Goal: Task Accomplishment & Management: Use online tool/utility

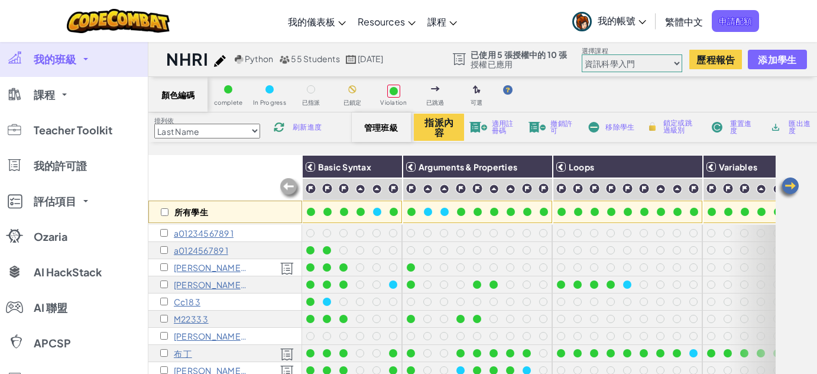
select select "560f1a9f22961295f9427742"
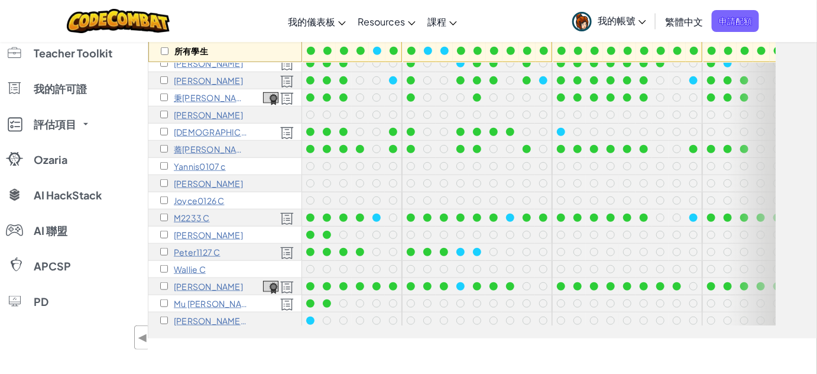
scroll to position [53, 0]
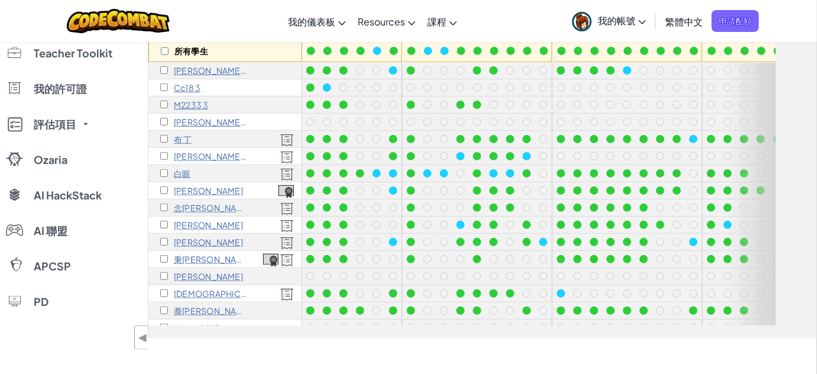
click at [196, 240] on p "[PERSON_NAME]" at bounding box center [208, 241] width 69 height 9
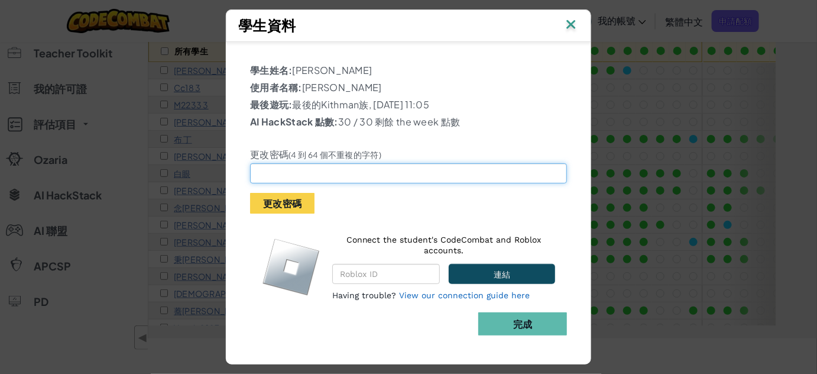
click at [325, 170] on input "text" at bounding box center [408, 173] width 317 height 20
click at [264, 179] on input "Jonny0728" at bounding box center [408, 173] width 317 height 20
type input "Johnny0728"
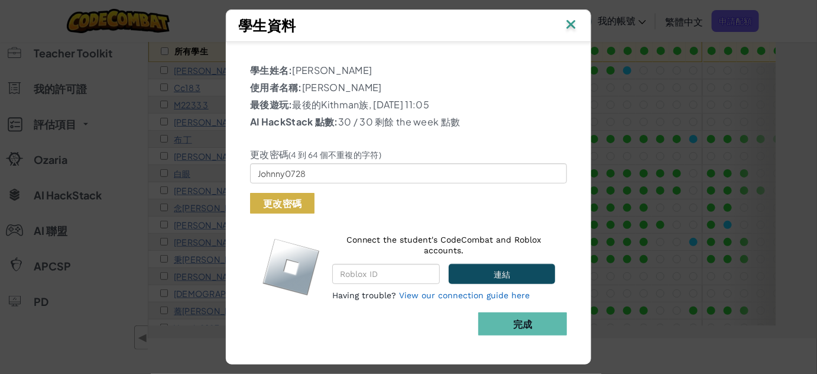
click at [276, 201] on button "更改密碼" at bounding box center [282, 203] width 64 height 21
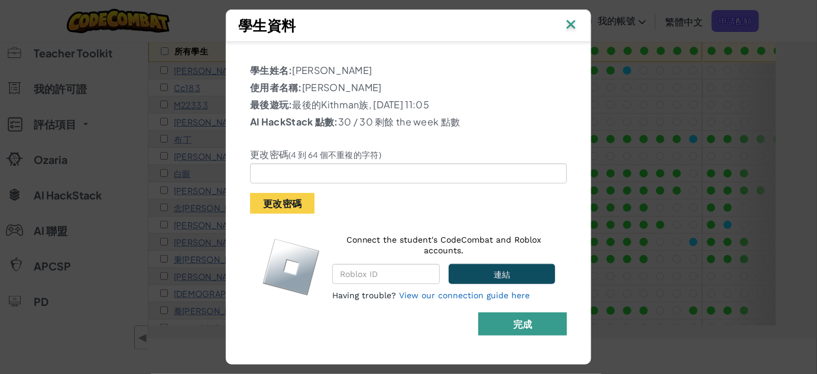
click at [531, 330] on button "完成" at bounding box center [522, 323] width 89 height 23
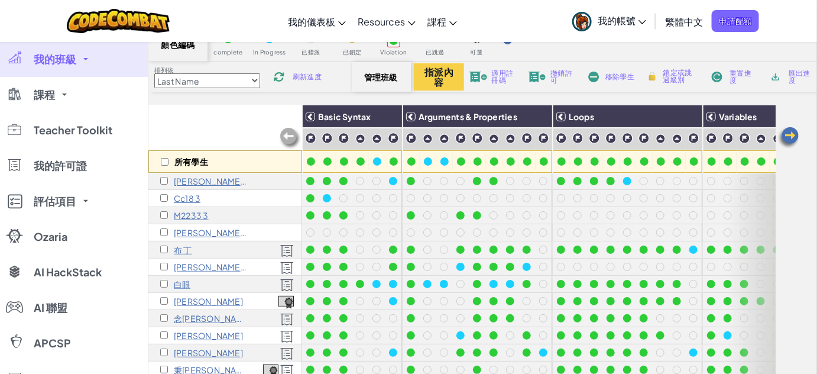
scroll to position [0, 0]
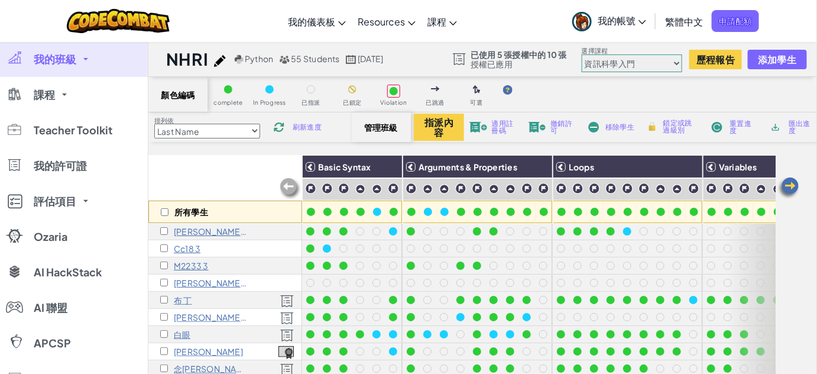
click at [644, 26] on link "我的帳號" at bounding box center [609, 20] width 86 height 37
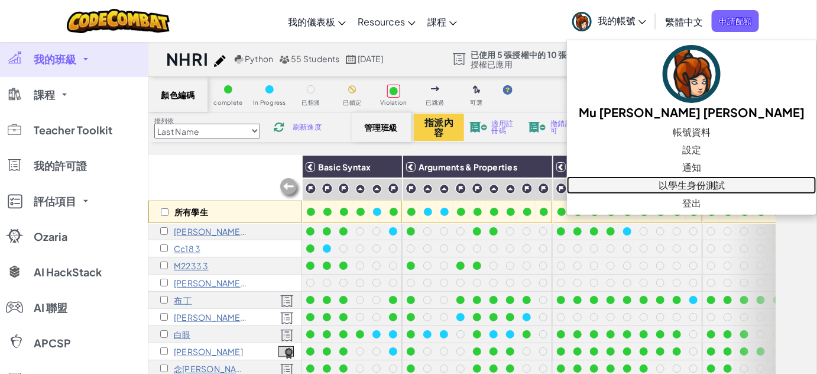
click at [638, 181] on link "以學生身份測試" at bounding box center [691, 185] width 249 height 18
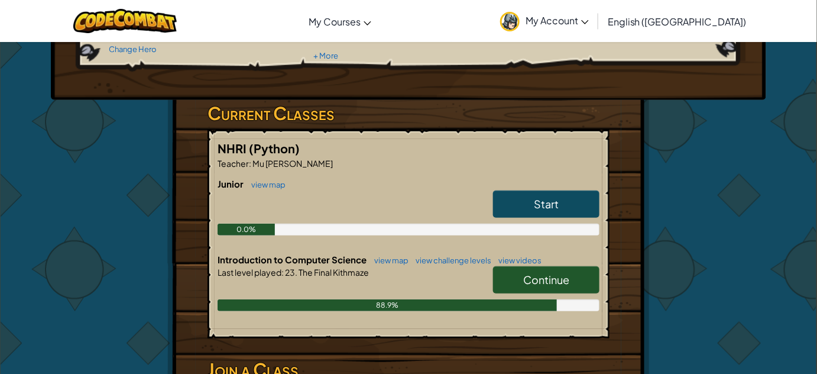
scroll to position [161, 0]
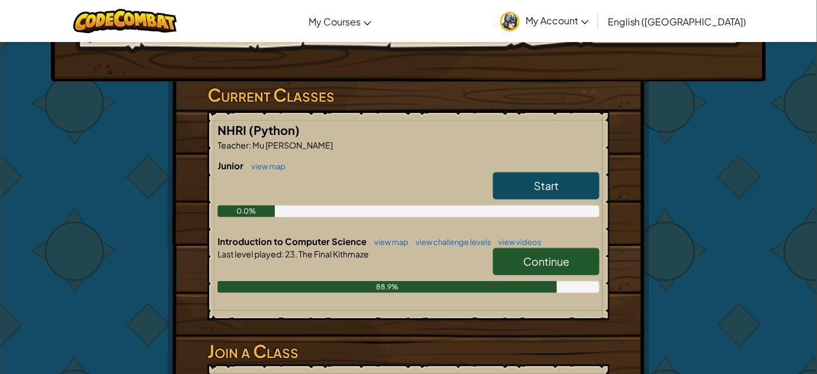
click at [540, 270] on link "Continue" at bounding box center [546, 261] width 106 height 27
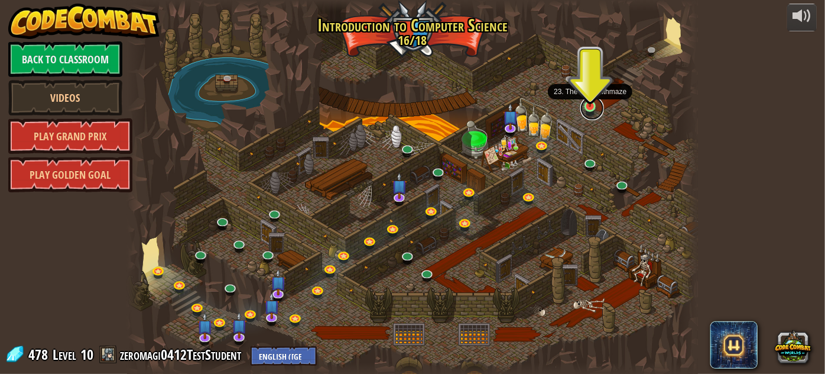
click at [591, 110] on link at bounding box center [593, 108] width 24 height 24
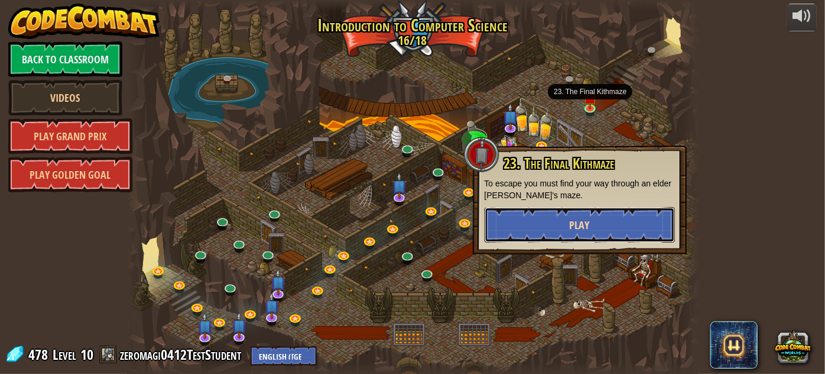
click at [591, 214] on button "Play" at bounding box center [580, 224] width 190 height 35
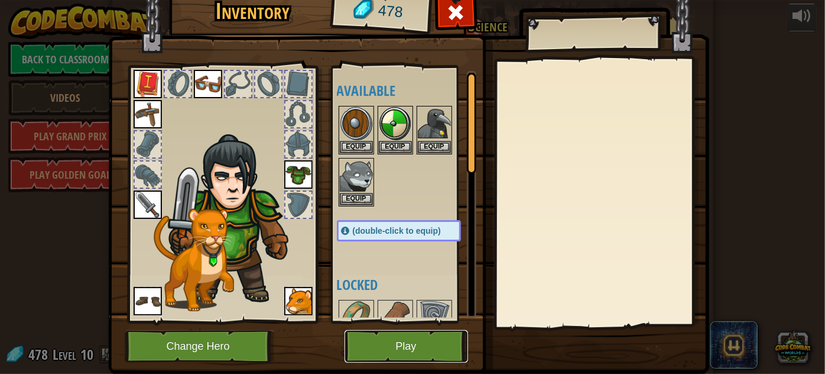
click at [383, 348] on button "Play" at bounding box center [407, 346] width 124 height 33
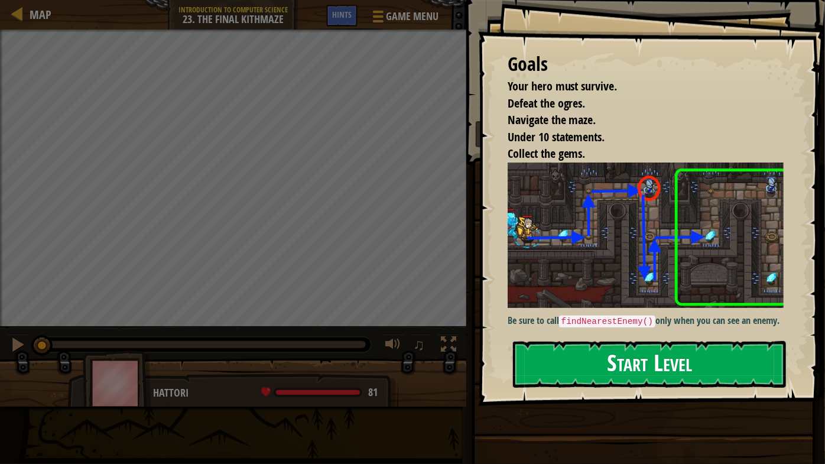
click at [630, 358] on button "Start Level" at bounding box center [649, 364] width 273 height 47
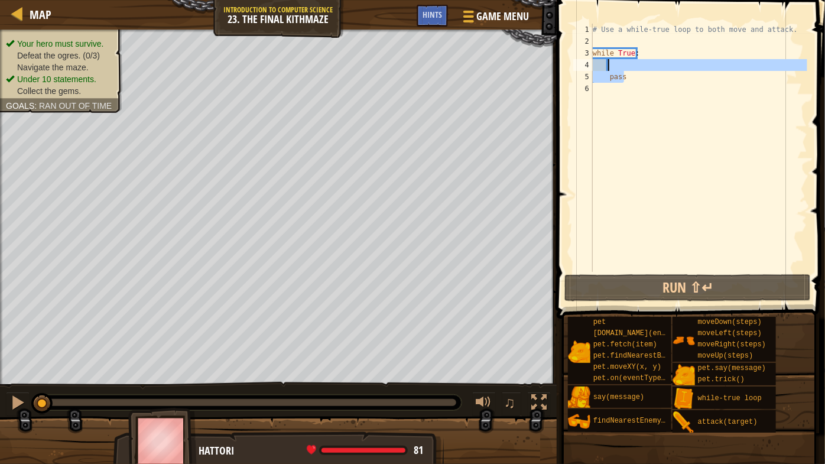
drag, startPoint x: 622, startPoint y: 78, endPoint x: 610, endPoint y: 67, distance: 16.7
click at [610, 67] on div "# Use a while-true loop to both move and attack. while True : pass" at bounding box center [699, 160] width 217 height 272
type textarea "r"
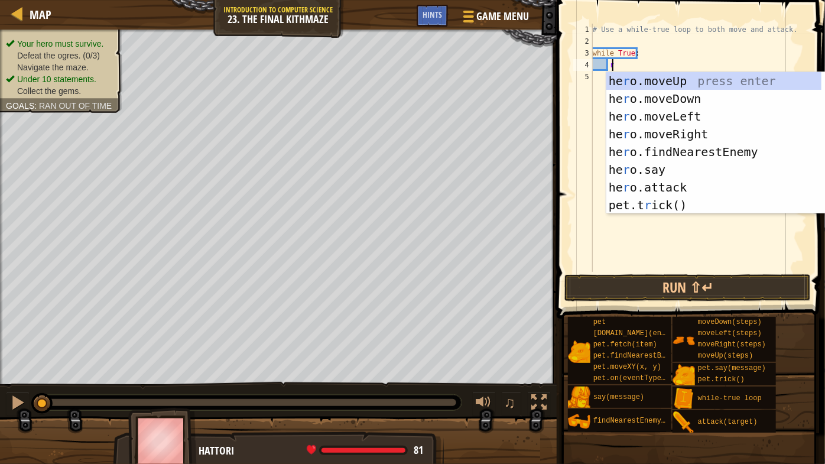
scroll to position [5, 1]
click at [643, 132] on div "he r o.moveUp press enter he r o.moveDown press enter he r o.moveLeft press ent…" at bounding box center [715, 160] width 216 height 177
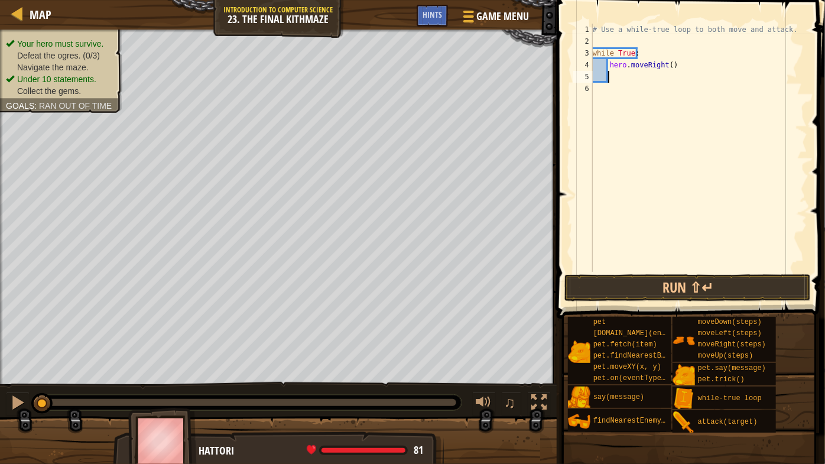
scroll to position [5, 0]
type textarea "u"
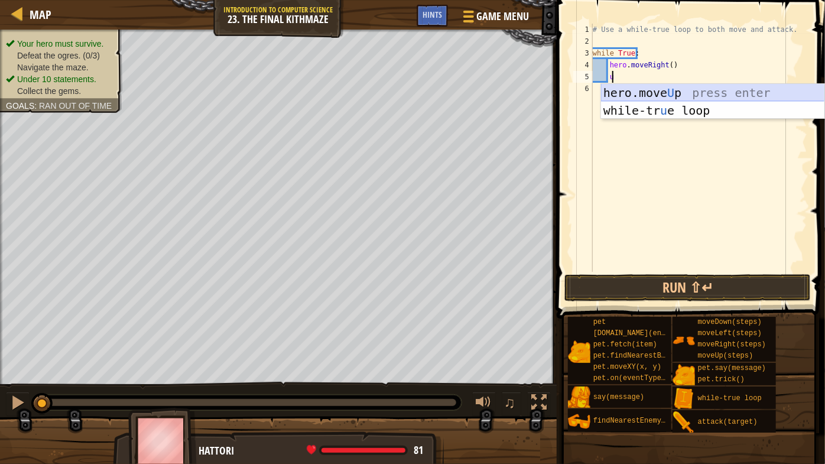
click at [653, 93] on div "hero.move U p press enter while-tr u e loop press enter" at bounding box center [713, 119] width 224 height 71
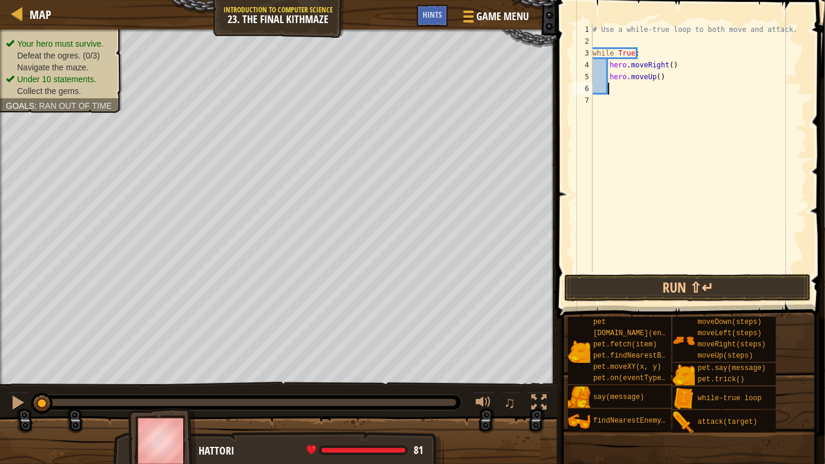
scroll to position [5, 0]
type textarea "r"
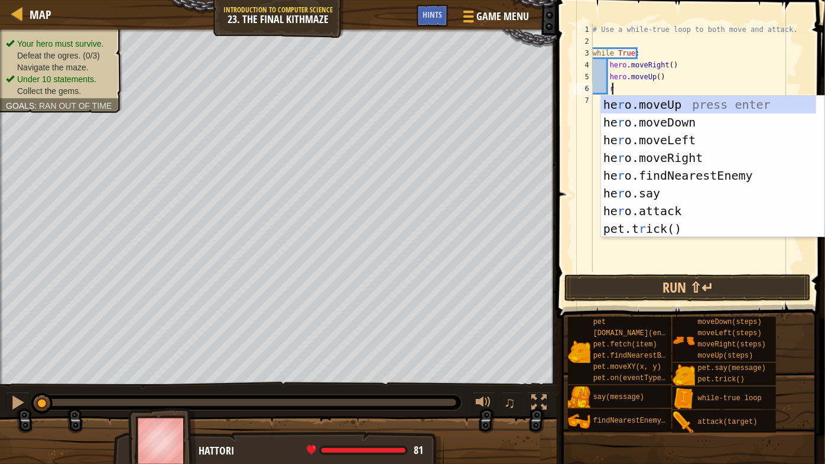
scroll to position [5, 1]
click at [676, 157] on div "he r o.moveUp press enter he r o.moveDown press enter he r o.moveLeft press ent…" at bounding box center [713, 184] width 224 height 177
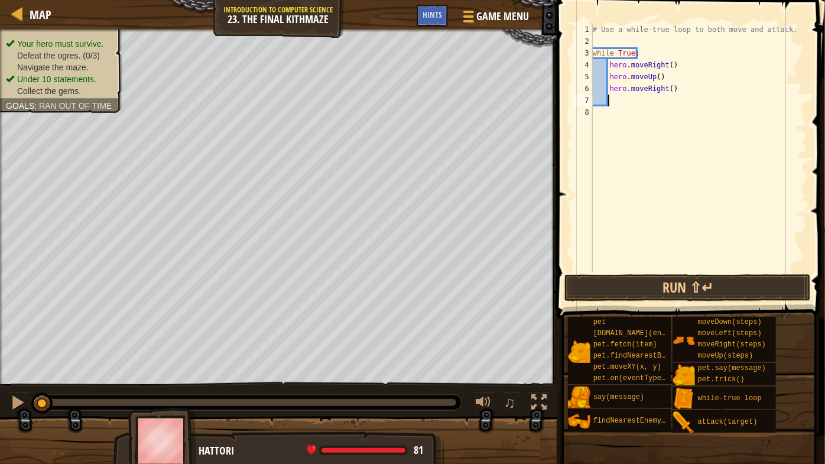
scroll to position [5, 0]
type textarea "f"
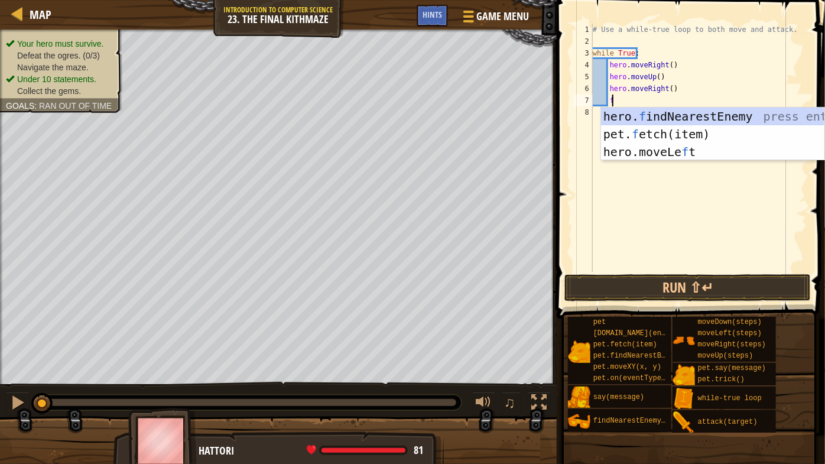
scroll to position [5, 1]
click at [662, 119] on div "hero. f indNearestEnemy press enter pet. f etch(item) press enter hero.moveLe f…" at bounding box center [713, 152] width 224 height 89
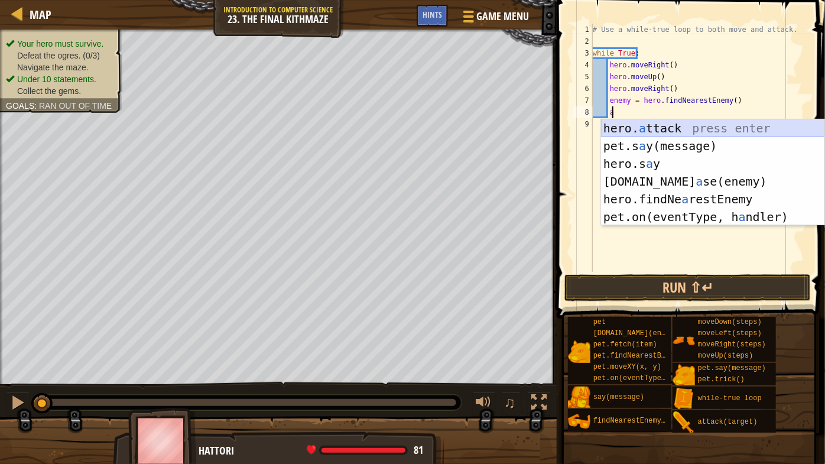
click at [663, 128] on div "hero. a ttack press enter pet.s a y(message) press enter hero.s a y press enter…" at bounding box center [713, 190] width 224 height 142
type textarea "hero.attack(enemy)"
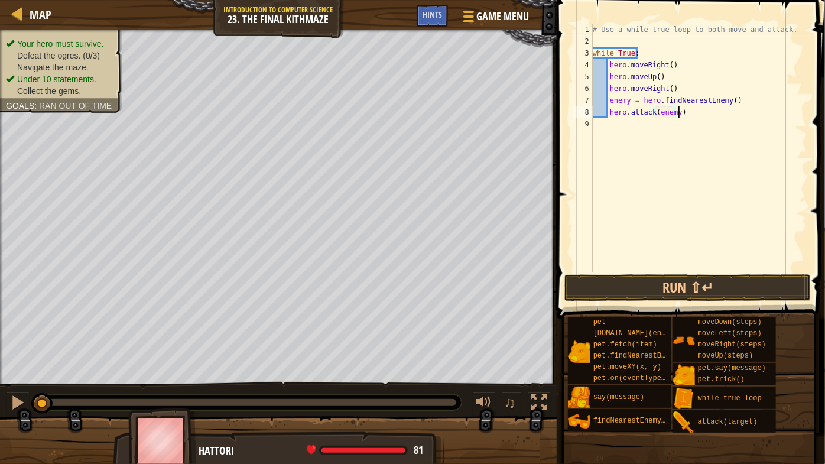
click at [696, 109] on div "# Use a while-true loop to both move and attack. while True : hero . moveRight …" at bounding box center [699, 160] width 217 height 272
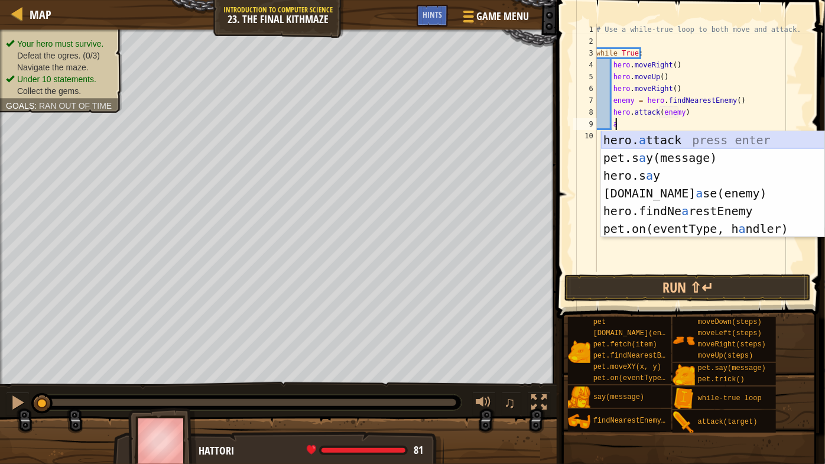
click at [688, 135] on div "hero. a ttack press enter pet.s a y(message) press enter hero.s a y press enter…" at bounding box center [713, 202] width 224 height 142
type textarea "hero.attack(enemy)"
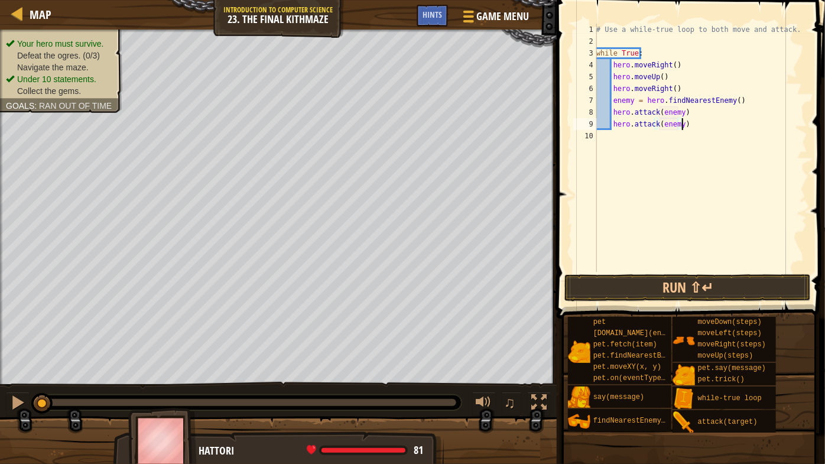
click at [690, 121] on div "# Use a while-true loop to both move and attack. while True : hero . moveRight …" at bounding box center [700, 160] width 213 height 272
type textarea "d"
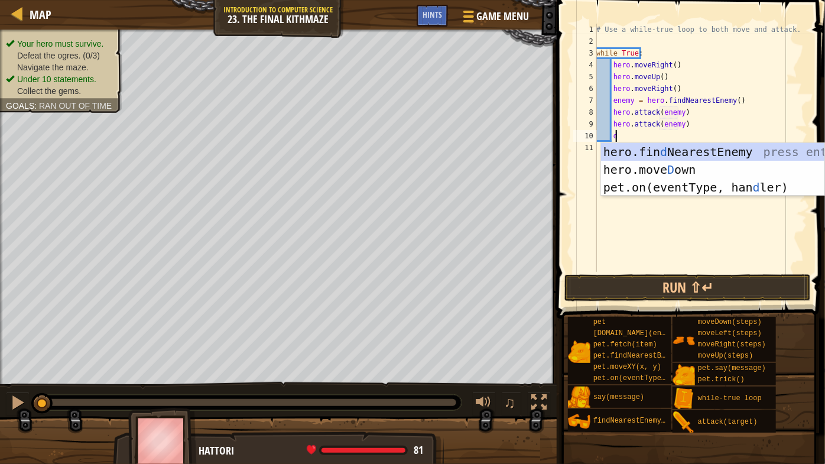
scroll to position [5, 1]
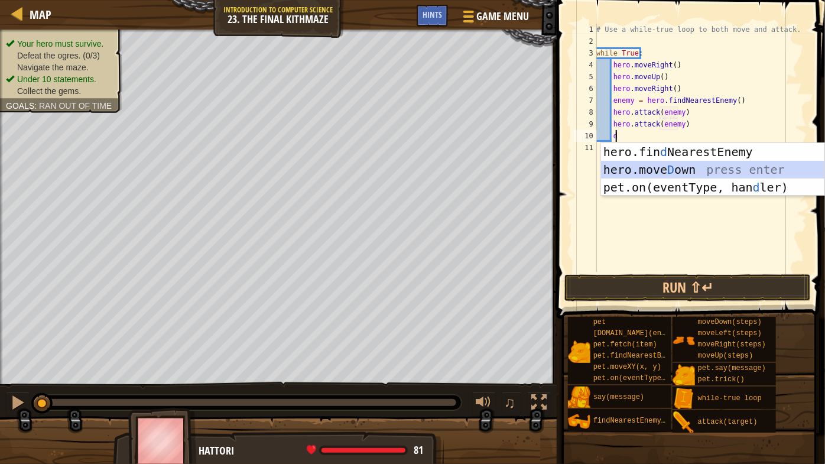
click at [688, 166] on div "hero.fin d NearestEnemy press enter hero.move D own press enter pet.on(eventTyp…" at bounding box center [713, 187] width 224 height 89
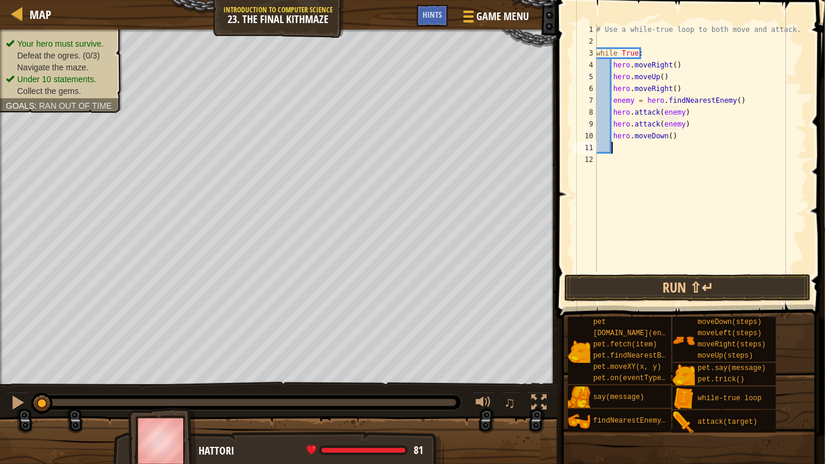
click at [670, 137] on div "# Use a while-true loop to both move and attack. while True : hero . moveRight …" at bounding box center [700, 160] width 213 height 272
click at [667, 136] on div "# Use a while-true loop to both move and attack. while True : hero . moveRight …" at bounding box center [700, 160] width 213 height 272
type textarea "hero.moveDown(2)"
click at [672, 145] on div "# Use a while-true loop to both move and attack. while True : hero . moveRight …" at bounding box center [700, 160] width 213 height 272
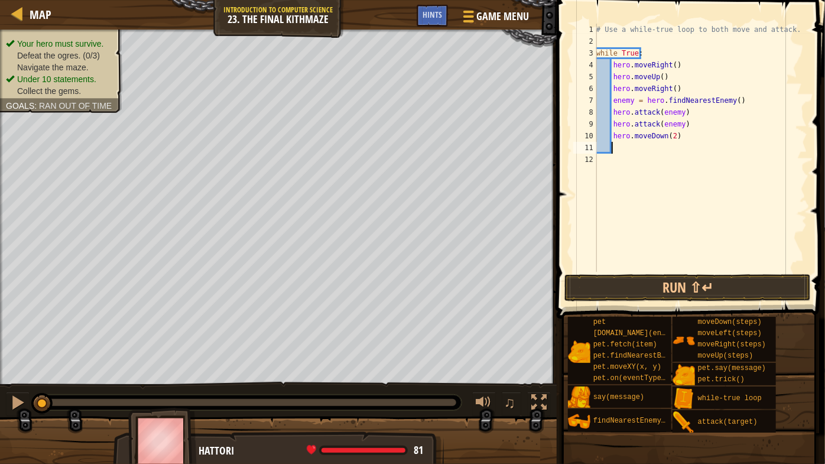
scroll to position [5, 0]
type textarea "u"
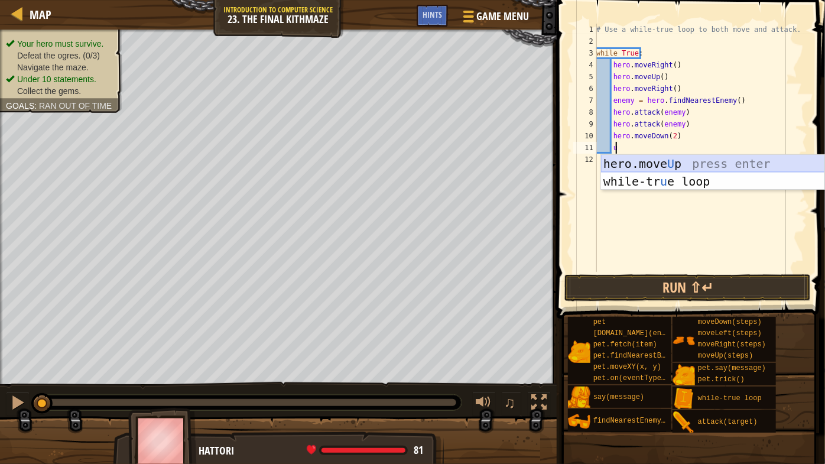
click at [673, 160] on div "hero.move U p press enter while-tr u e loop press enter" at bounding box center [713, 190] width 224 height 71
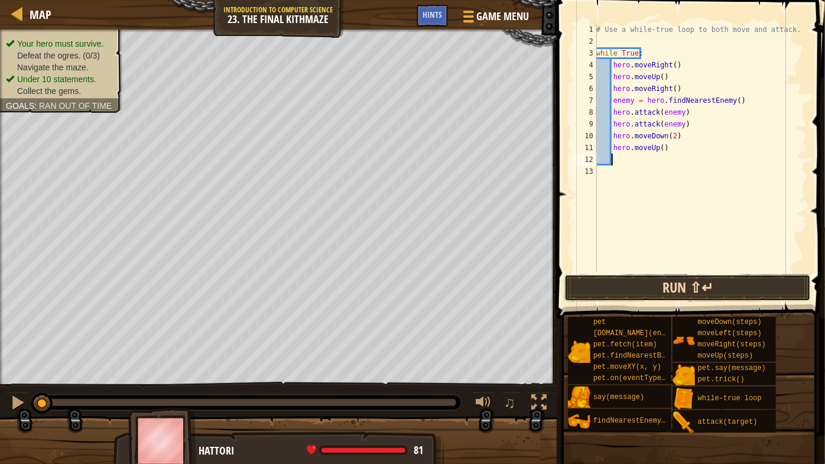
click at [659, 280] on button "Run ⇧↵" at bounding box center [688, 287] width 247 height 27
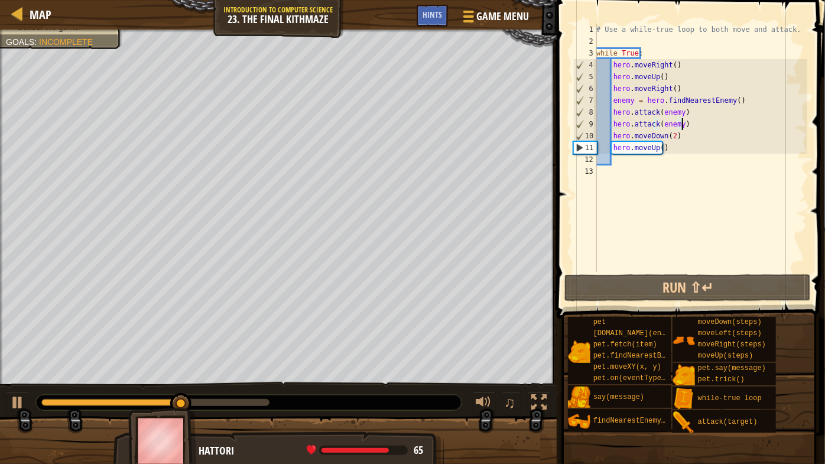
click at [690, 119] on div "# Use a while-true loop to both move and attack. while True : hero . moveRight …" at bounding box center [700, 160] width 213 height 272
type textarea "hero.attack(enemy)"
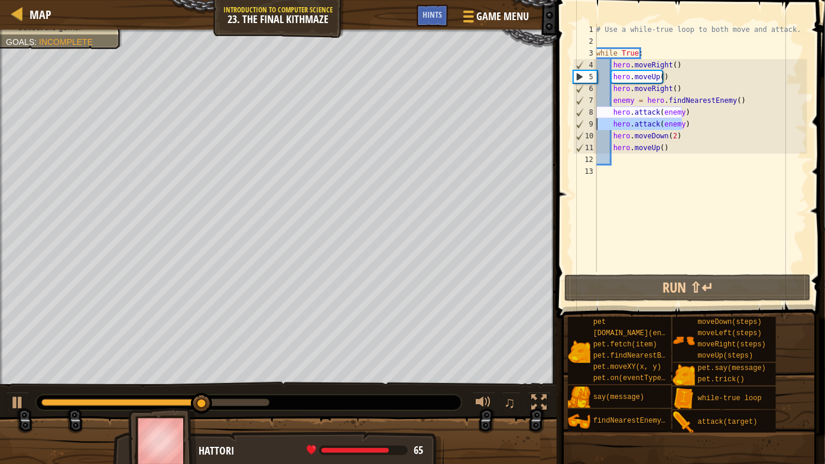
drag, startPoint x: 690, startPoint y: 121, endPoint x: 592, endPoint y: 128, distance: 97.8
click at [592, 128] on div "hero.attack(enemy) 1 2 3 4 5 6 7 8 9 10 11 12 13 # Use a while-true loop to bot…" at bounding box center [689, 148] width 236 height 248
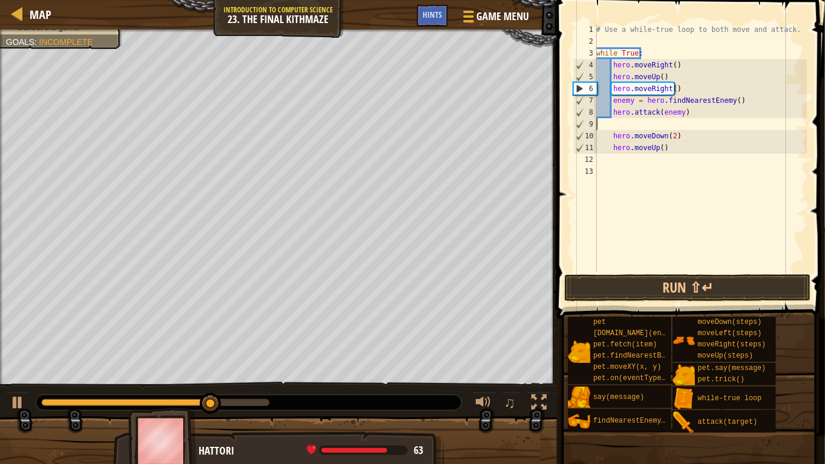
type textarea "hero.attack(enemy)"
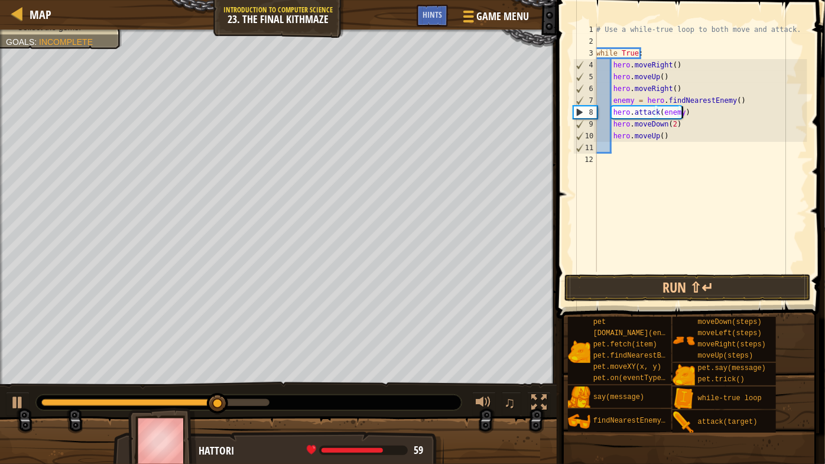
click at [624, 147] on div "# Use a while-true loop to both move and attack. while True : hero . moveRight …" at bounding box center [700, 160] width 213 height 272
click at [667, 281] on button "Run ⇧↵" at bounding box center [688, 287] width 247 height 27
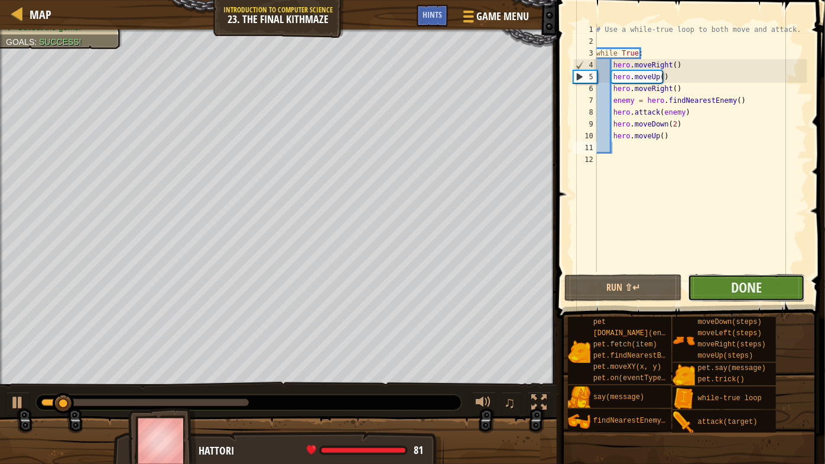
click at [767, 284] on button "Done" at bounding box center [746, 287] width 117 height 27
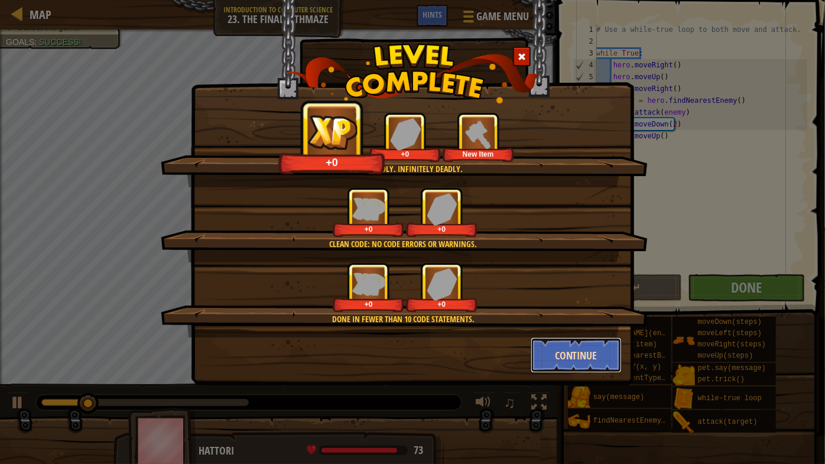
click at [602, 352] on button "Continue" at bounding box center [577, 355] width 92 height 35
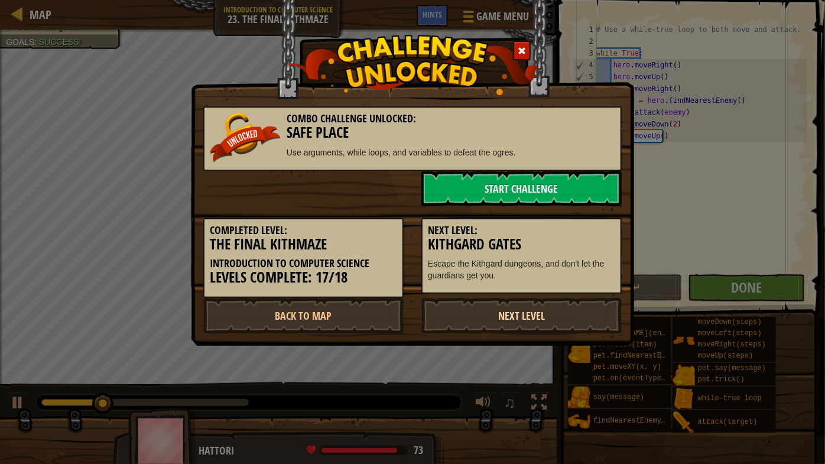
click at [536, 309] on link "Next Level" at bounding box center [521, 315] width 200 height 35
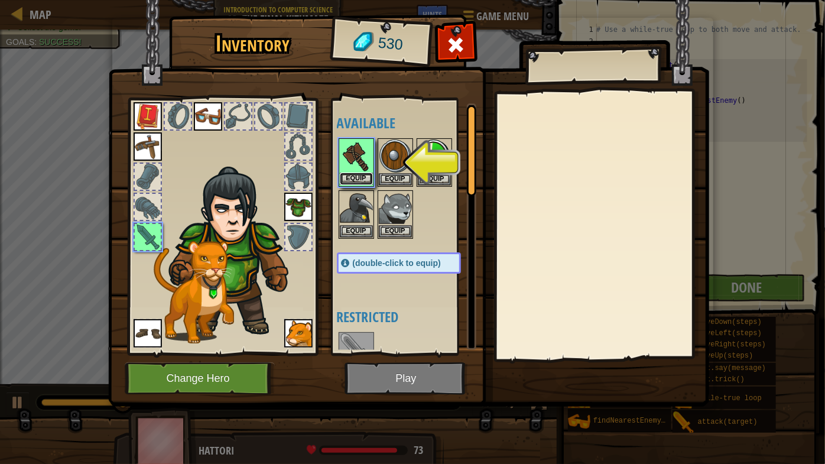
click at [356, 181] on button "Equip" at bounding box center [356, 179] width 33 height 12
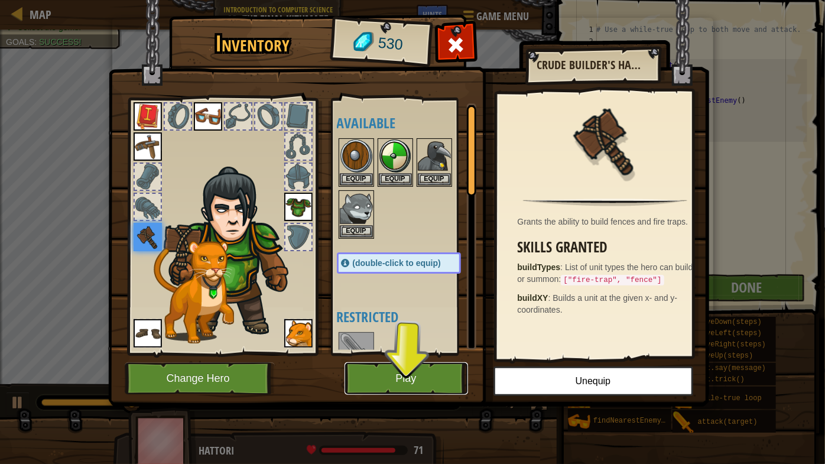
click at [436, 373] on button "Play" at bounding box center [407, 378] width 124 height 33
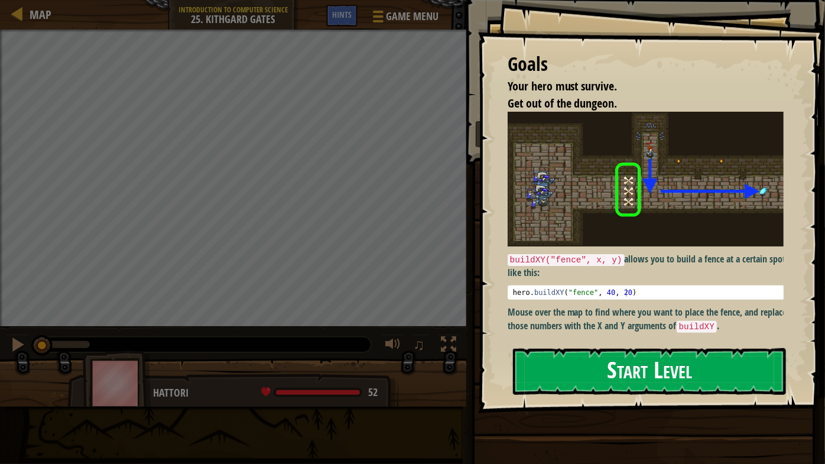
click at [653, 373] on button "Start Level" at bounding box center [649, 371] width 273 height 47
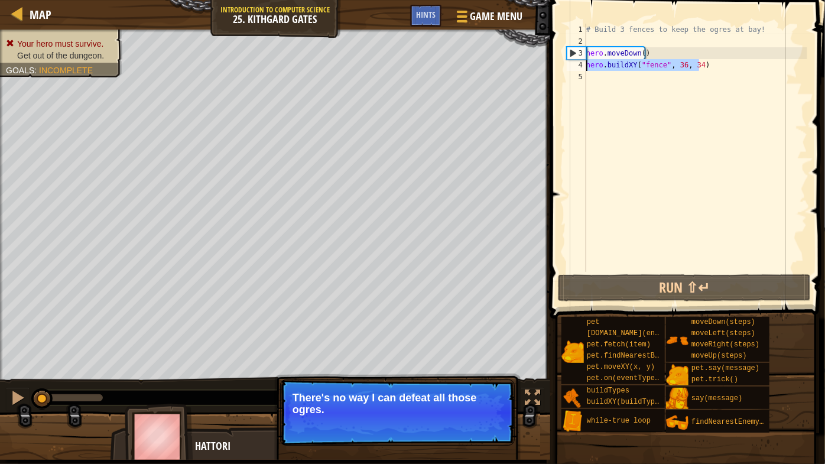
drag, startPoint x: 709, startPoint y: 61, endPoint x: 583, endPoint y: 63, distance: 126.5
click at [583, 63] on div "1 2 3 4 5 # Build 3 fences to keep the ogres at bay! hero . moveDown ( ) hero .…" at bounding box center [686, 148] width 243 height 248
type textarea "hero.buildXY("fence", 36, 34)"
click at [605, 81] on div "# Build 3 fences to keep the ogres at bay! hero . moveDown ( ) hero . buildXY (…" at bounding box center [695, 160] width 223 height 272
type textarea "hero.buildXY("fence", 36, 34)"
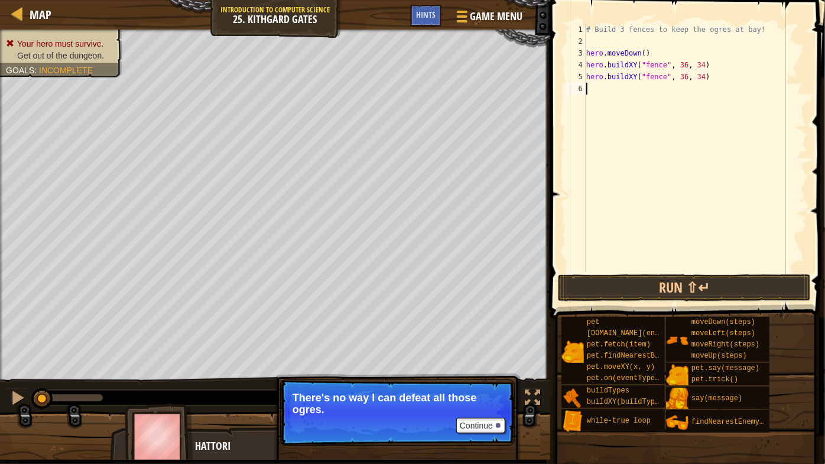
click at [607, 90] on div "# Build 3 fences to keep the ogres at bay! hero . moveDown ( ) hero . buildXY (…" at bounding box center [695, 160] width 223 height 272
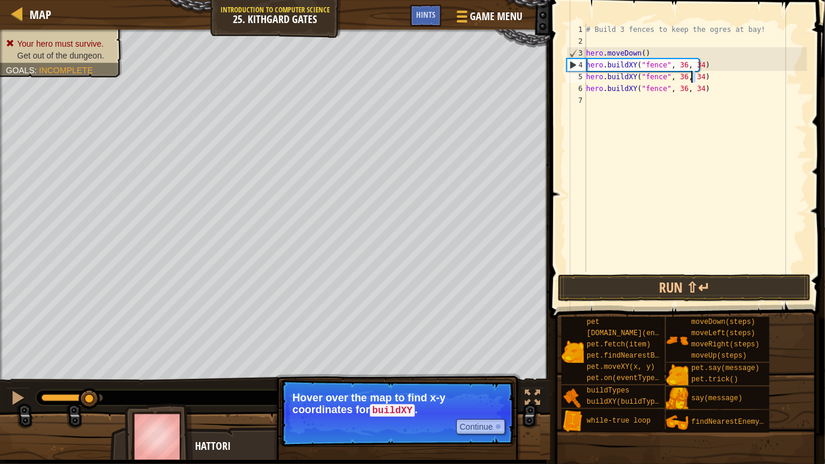
click at [693, 79] on div "# Build 3 fences to keep the ogres at bay! hero . moveDown ( ) hero . buildXY (…" at bounding box center [695, 160] width 223 height 272
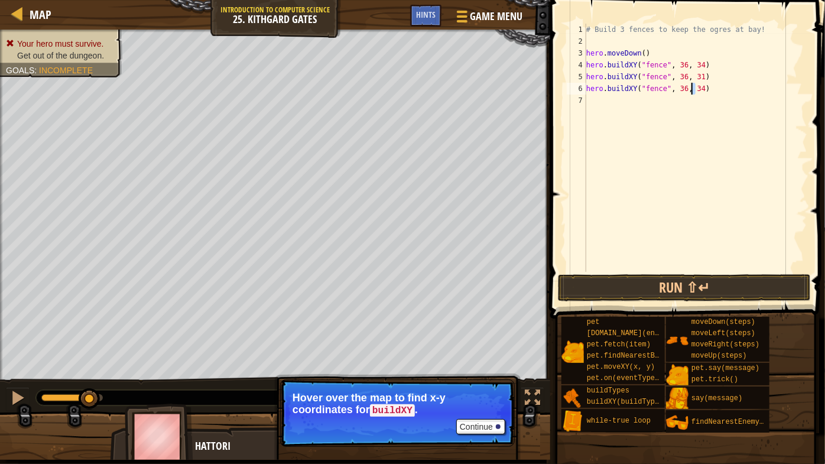
click at [692, 87] on div "# Build 3 fences to keep the ogres at bay! hero . moveDown ( ) hero . buildXY (…" at bounding box center [695, 160] width 223 height 272
click at [696, 91] on div "# Build 3 fences to keep the ogres at bay! hero . moveDown ( ) hero . buildXY (…" at bounding box center [695, 148] width 223 height 248
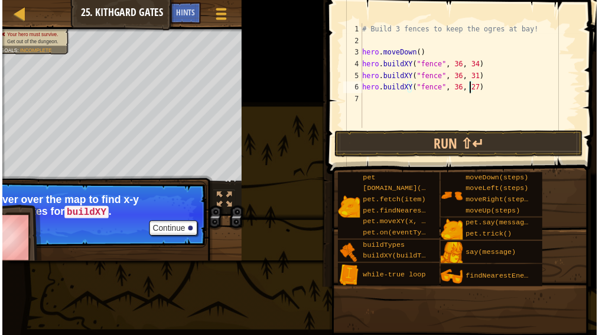
scroll to position [5, 9]
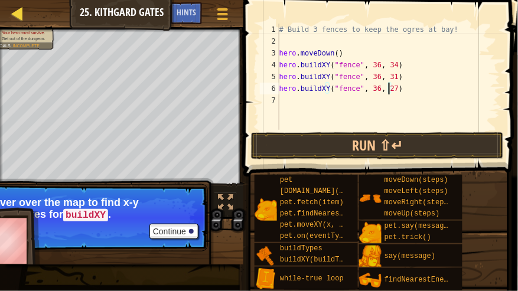
type textarea "hero.buildXY("fence", 36, 27)"
click at [12, 13] on div at bounding box center [18, 14] width 15 height 15
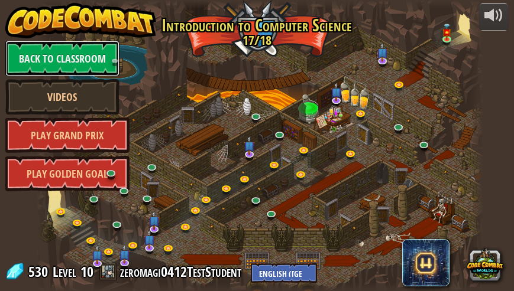
click at [49, 50] on link "Back to Classroom" at bounding box center [62, 58] width 114 height 35
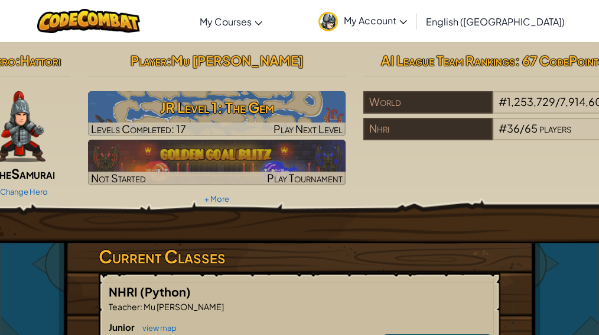
click at [407, 19] on span "My Account" at bounding box center [375, 20] width 63 height 12
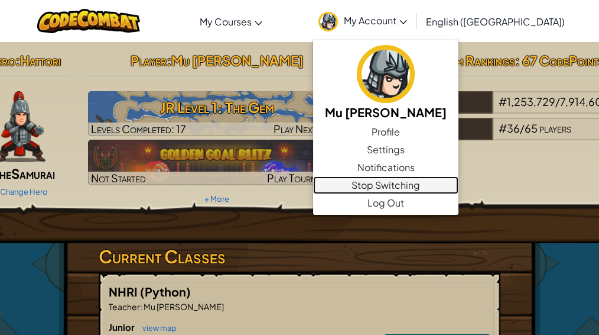
click at [452, 183] on link "Stop Switching" at bounding box center [385, 185] width 145 height 18
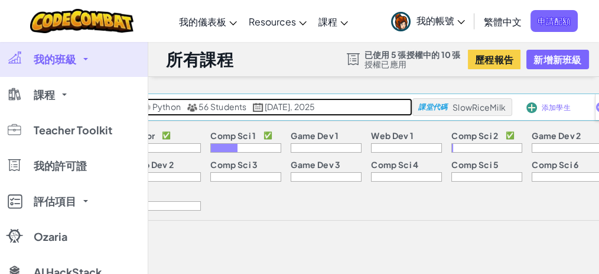
click at [215, 107] on span "56 Students" at bounding box center [223, 106] width 48 height 11
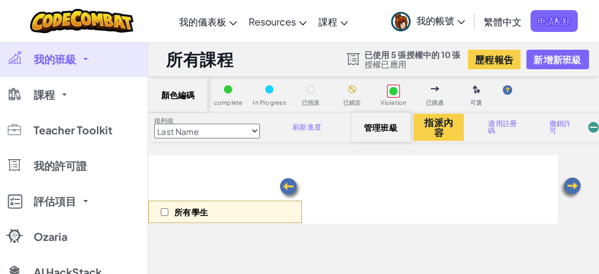
select select "560f1a9f22961295f9427742"
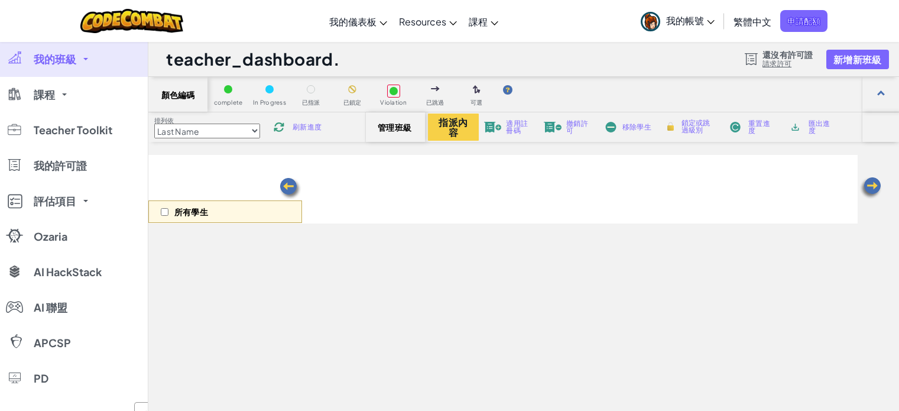
scroll to position [228, 0]
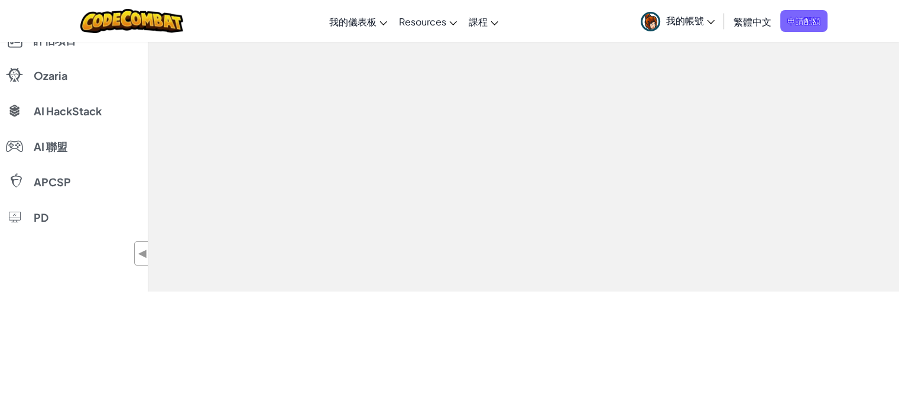
select select "560f1a9f22961295f9427742"
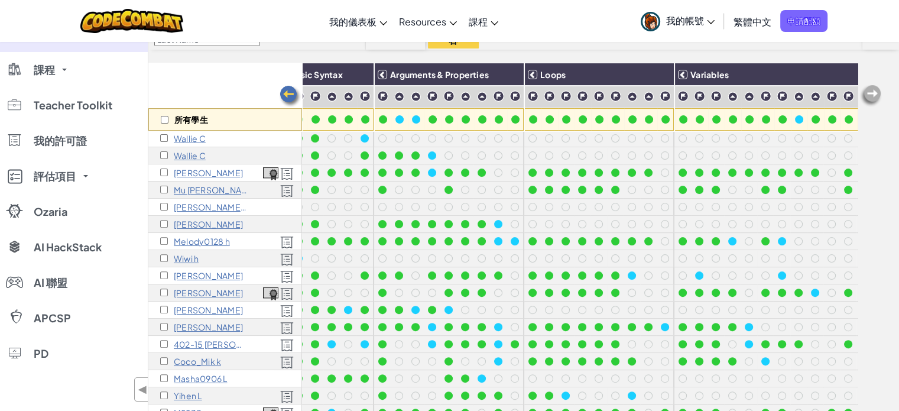
scroll to position [414, 0]
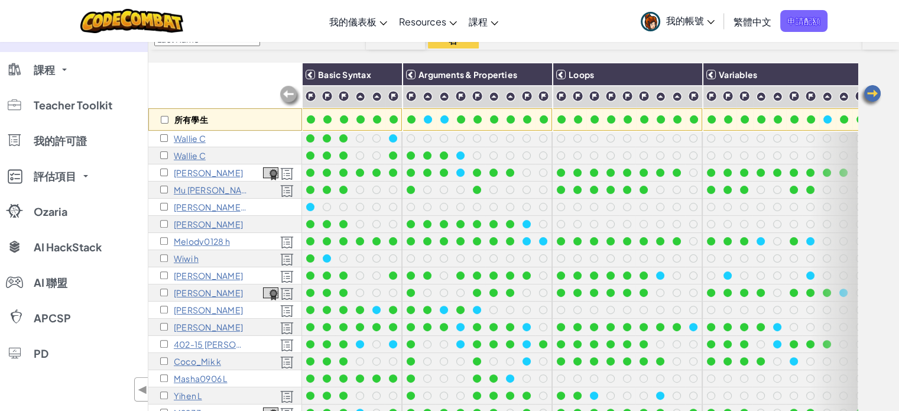
click at [674, 27] on link "我的帳號" at bounding box center [678, 20] width 86 height 37
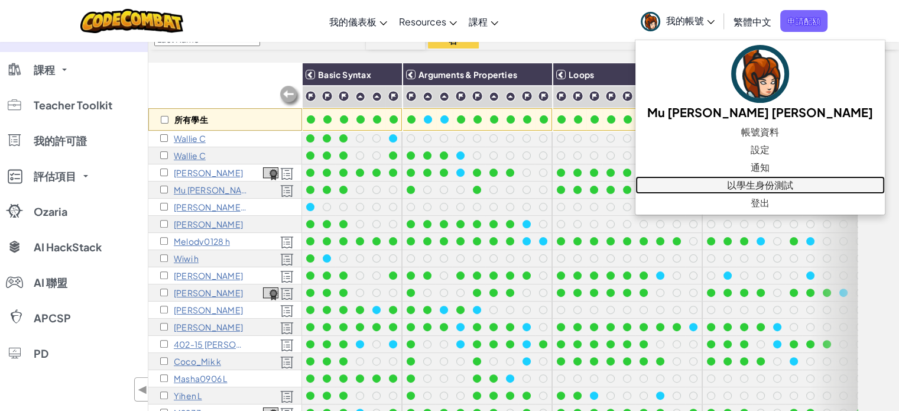
click at [702, 179] on link "以學生身份測試" at bounding box center [759, 185] width 249 height 18
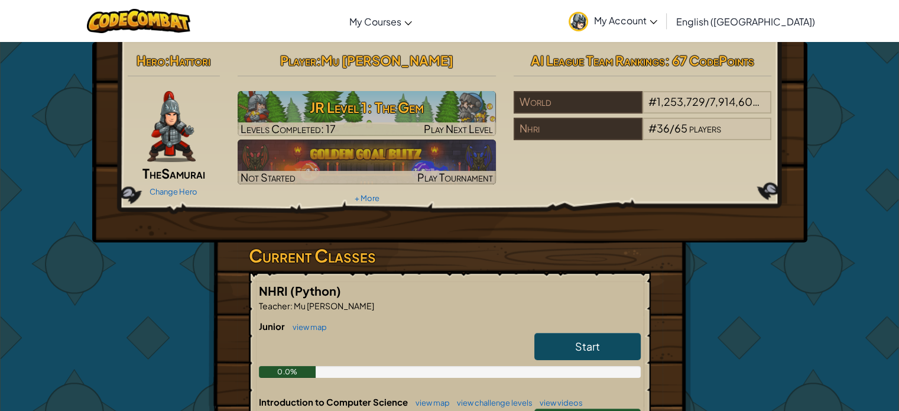
scroll to position [177, 0]
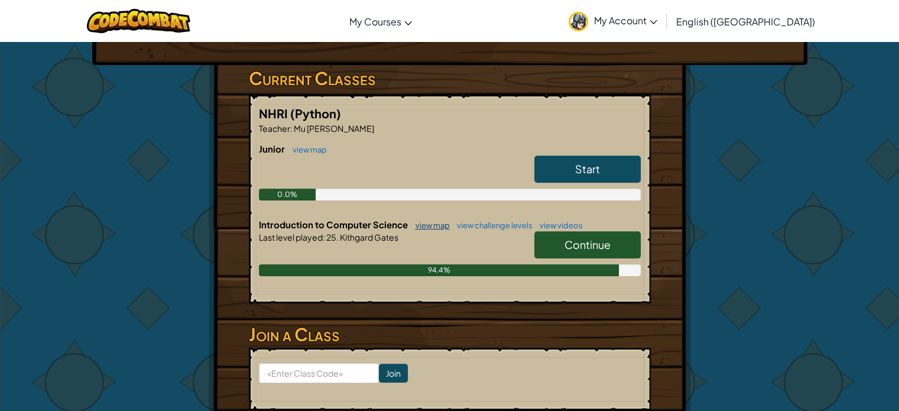
click at [429, 228] on link "view map" at bounding box center [430, 225] width 40 height 9
